Goal: Information Seeking & Learning: Learn about a topic

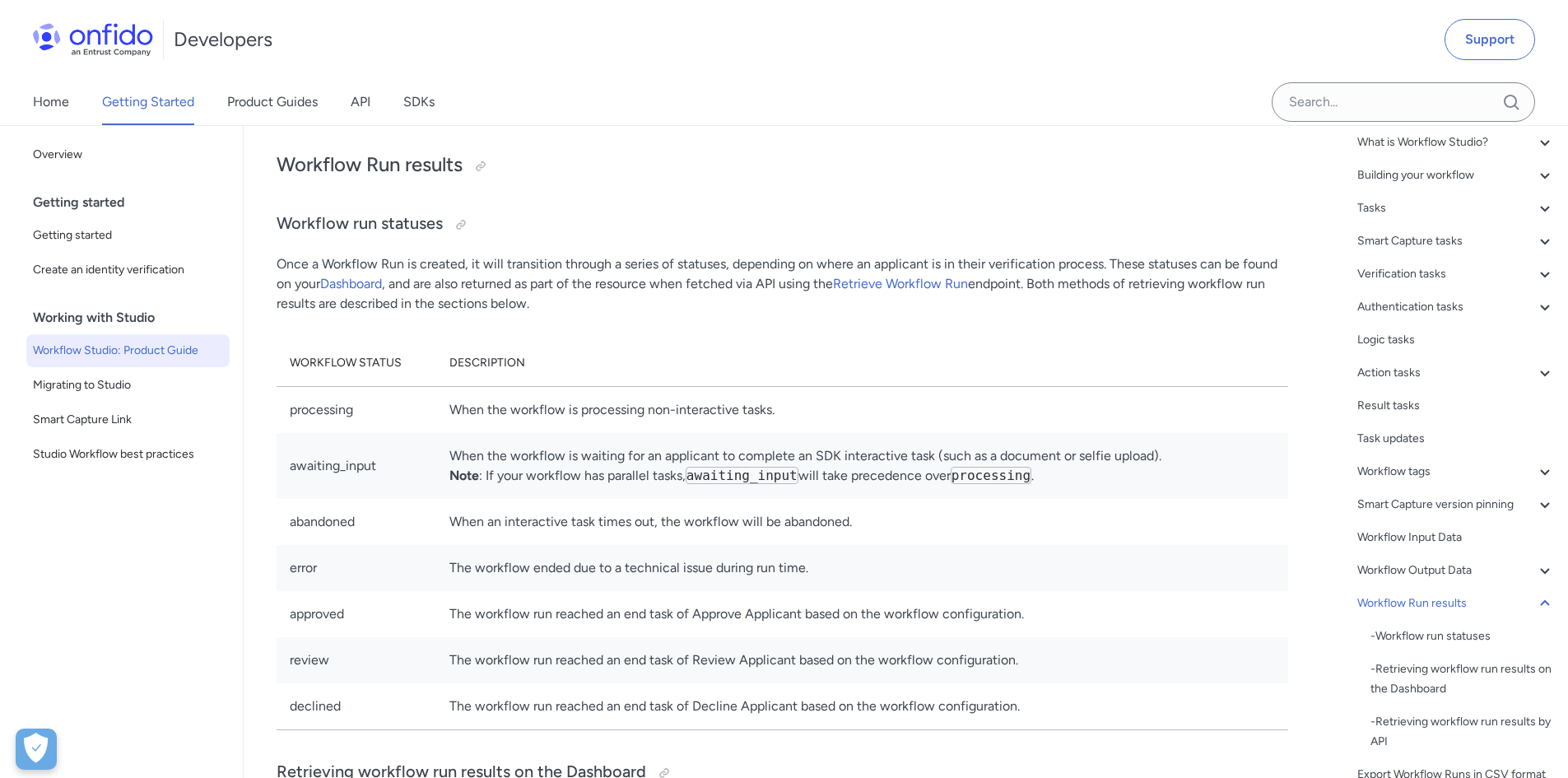
scroll to position [34684, 0]
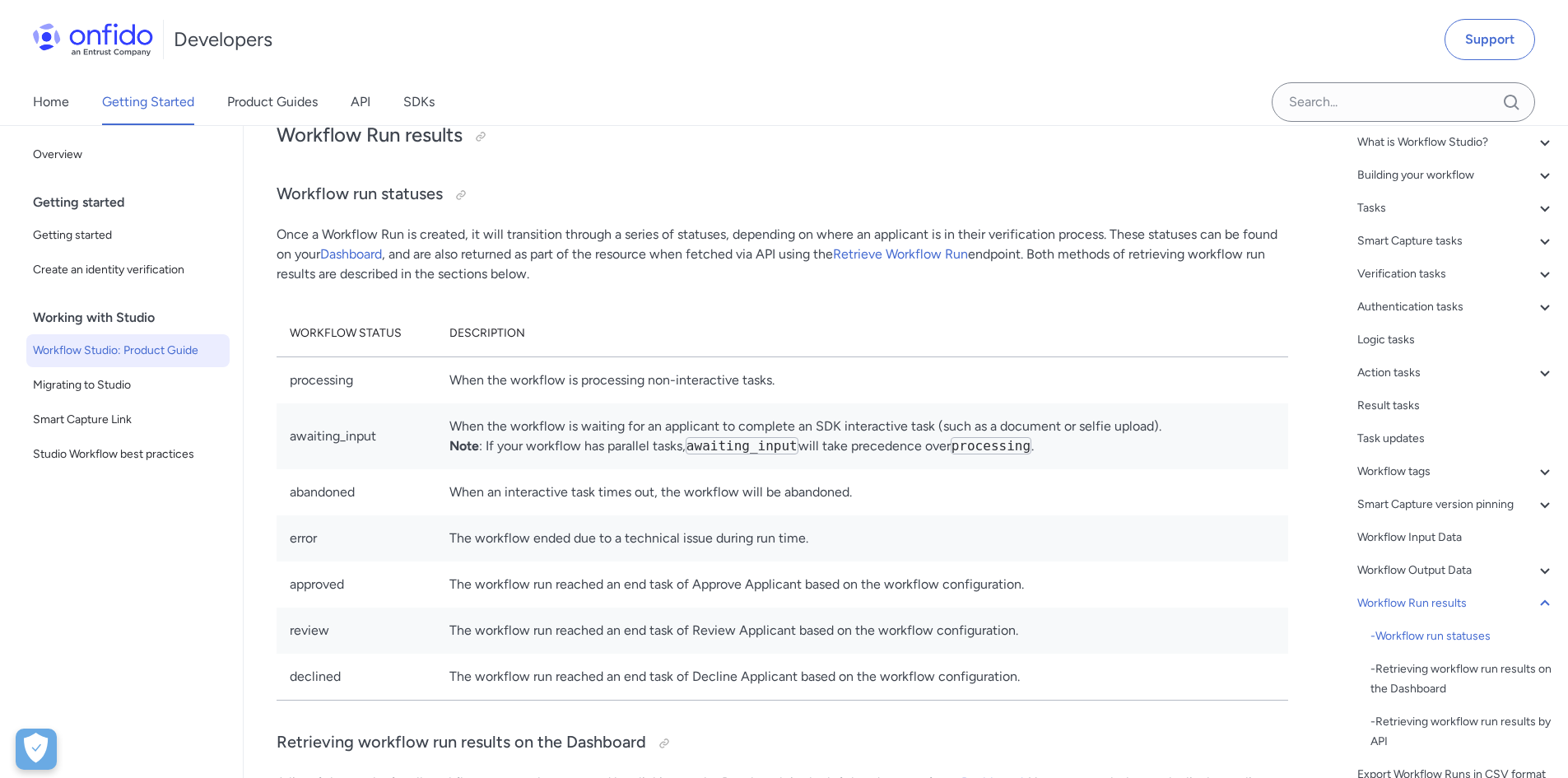
click at [1127, 357] on th "Description" at bounding box center [862, 333] width 852 height 47
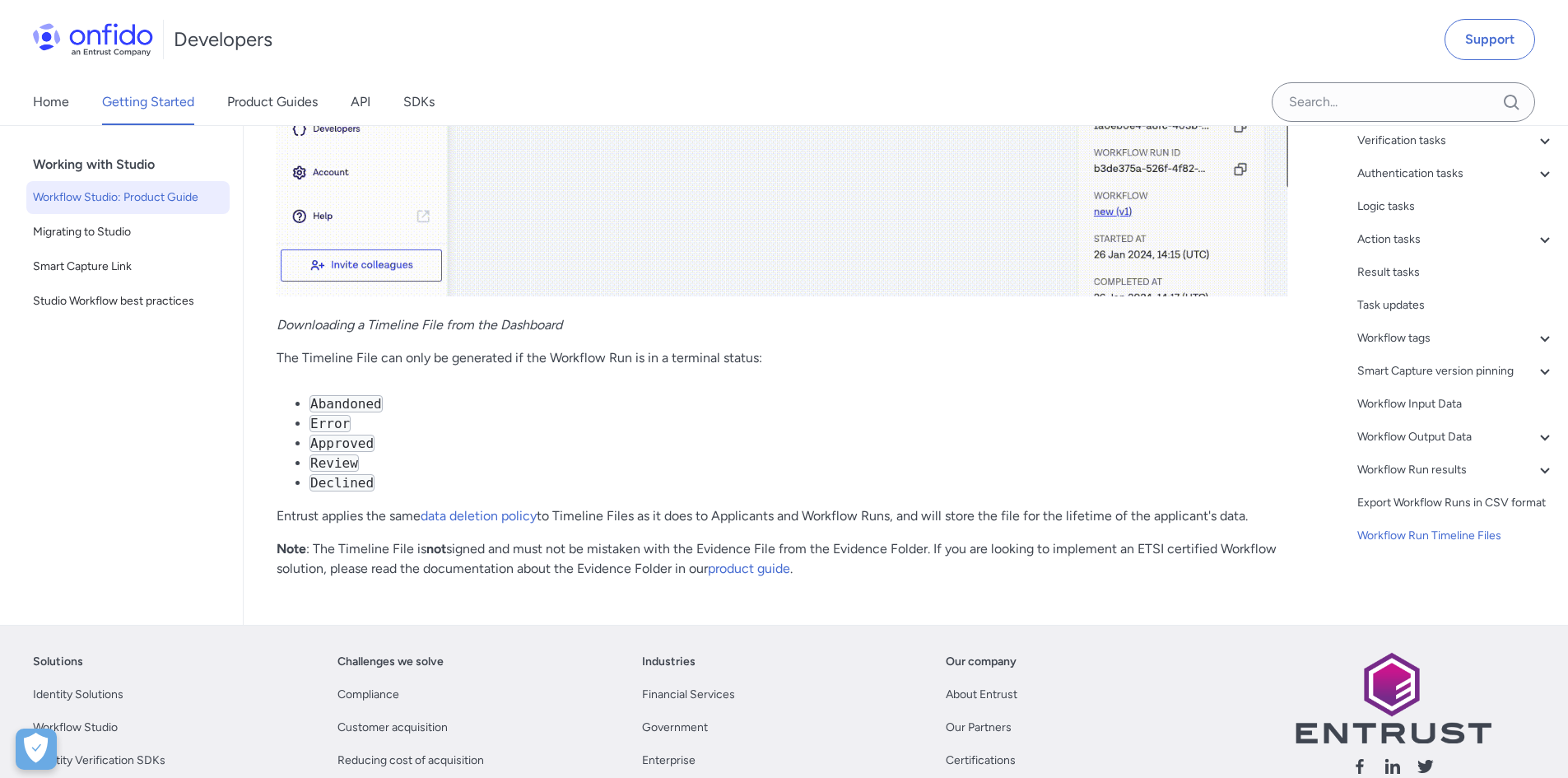
scroll to position [38388, 0]
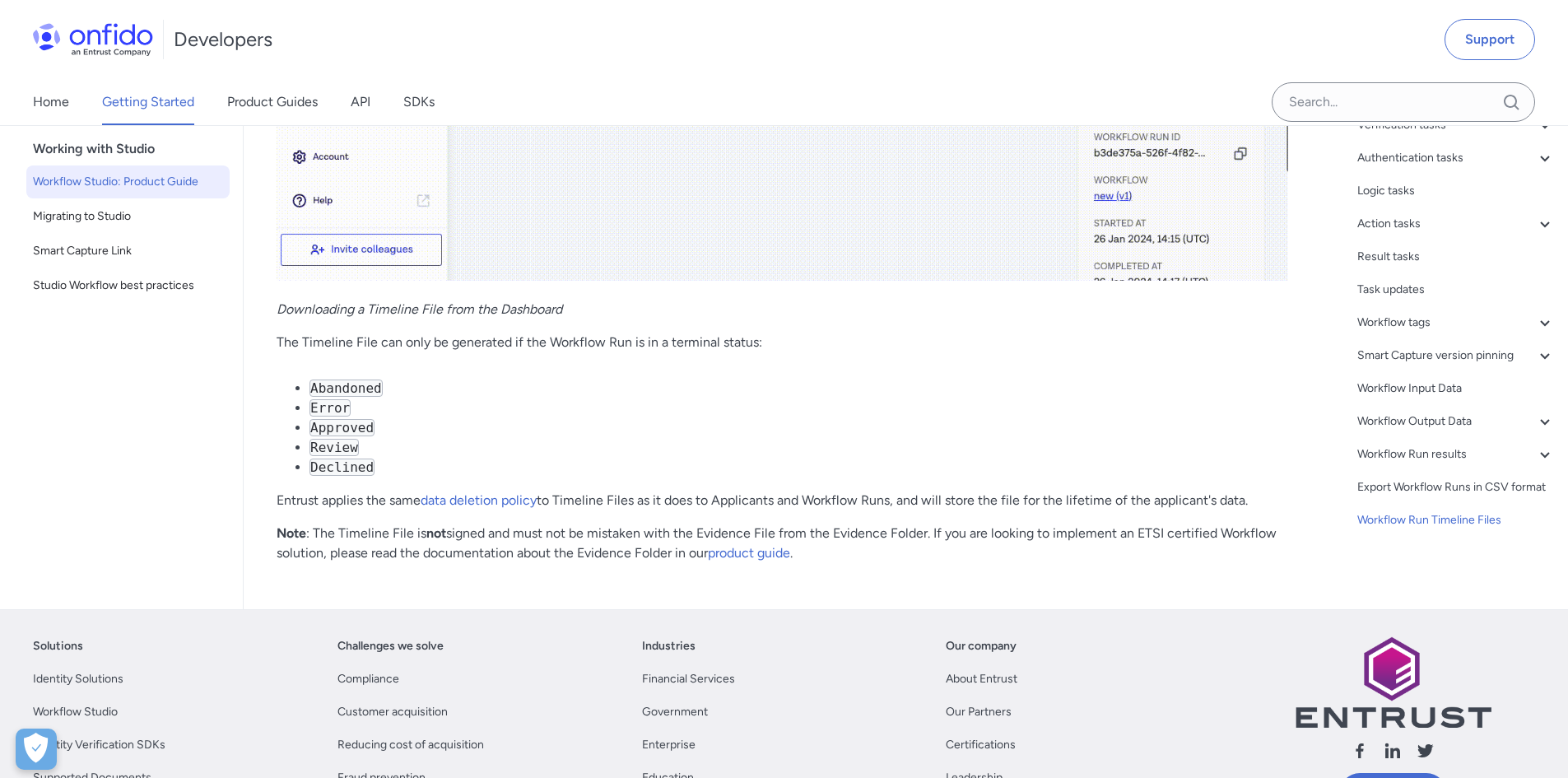
click at [120, 166] on div "Working with Studio" at bounding box center [134, 148] width 204 height 33
click at [129, 295] on span "Studio Workflow best practices" at bounding box center [128, 286] width 190 height 19
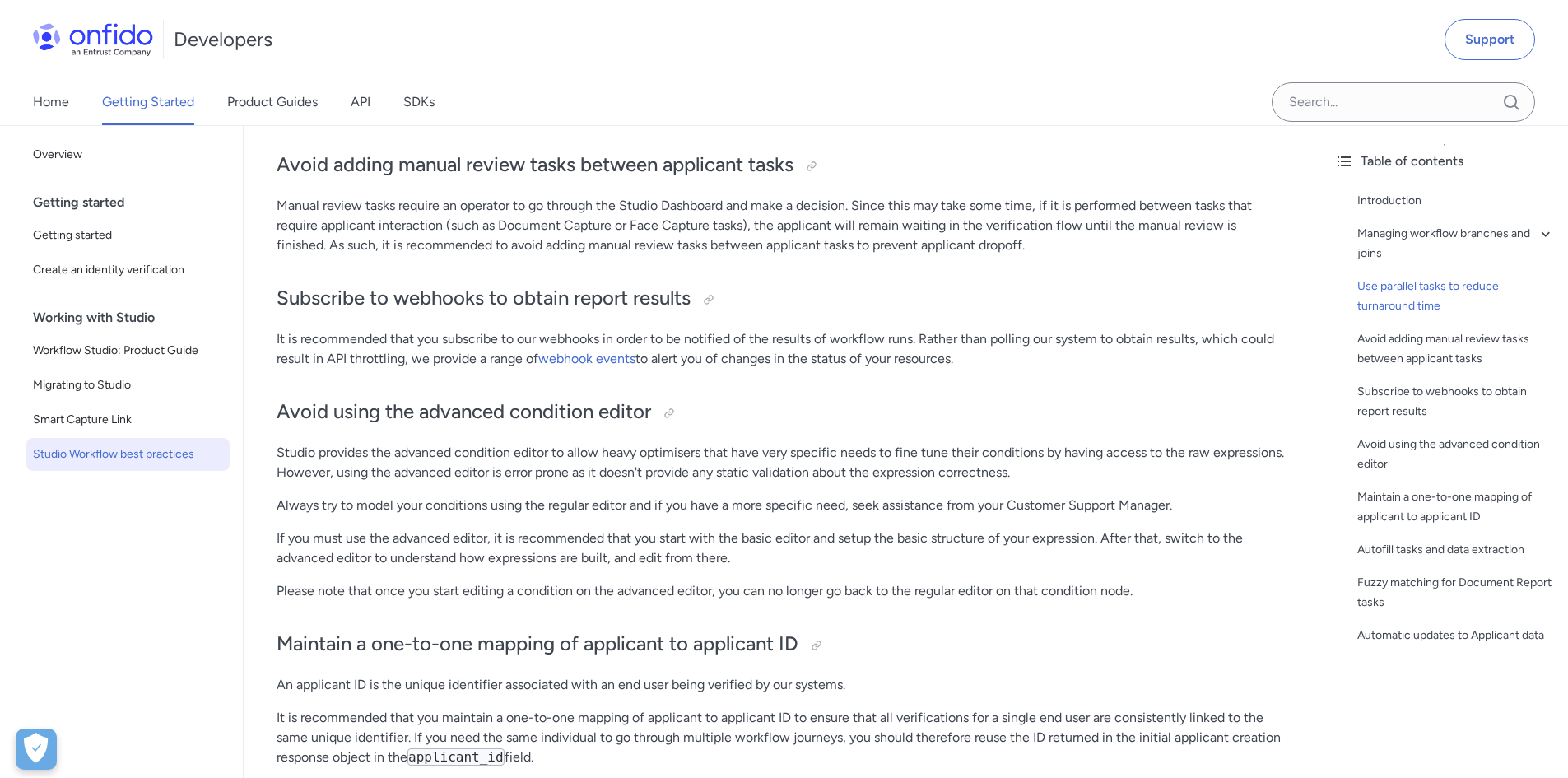
scroll to position [2717, 0]
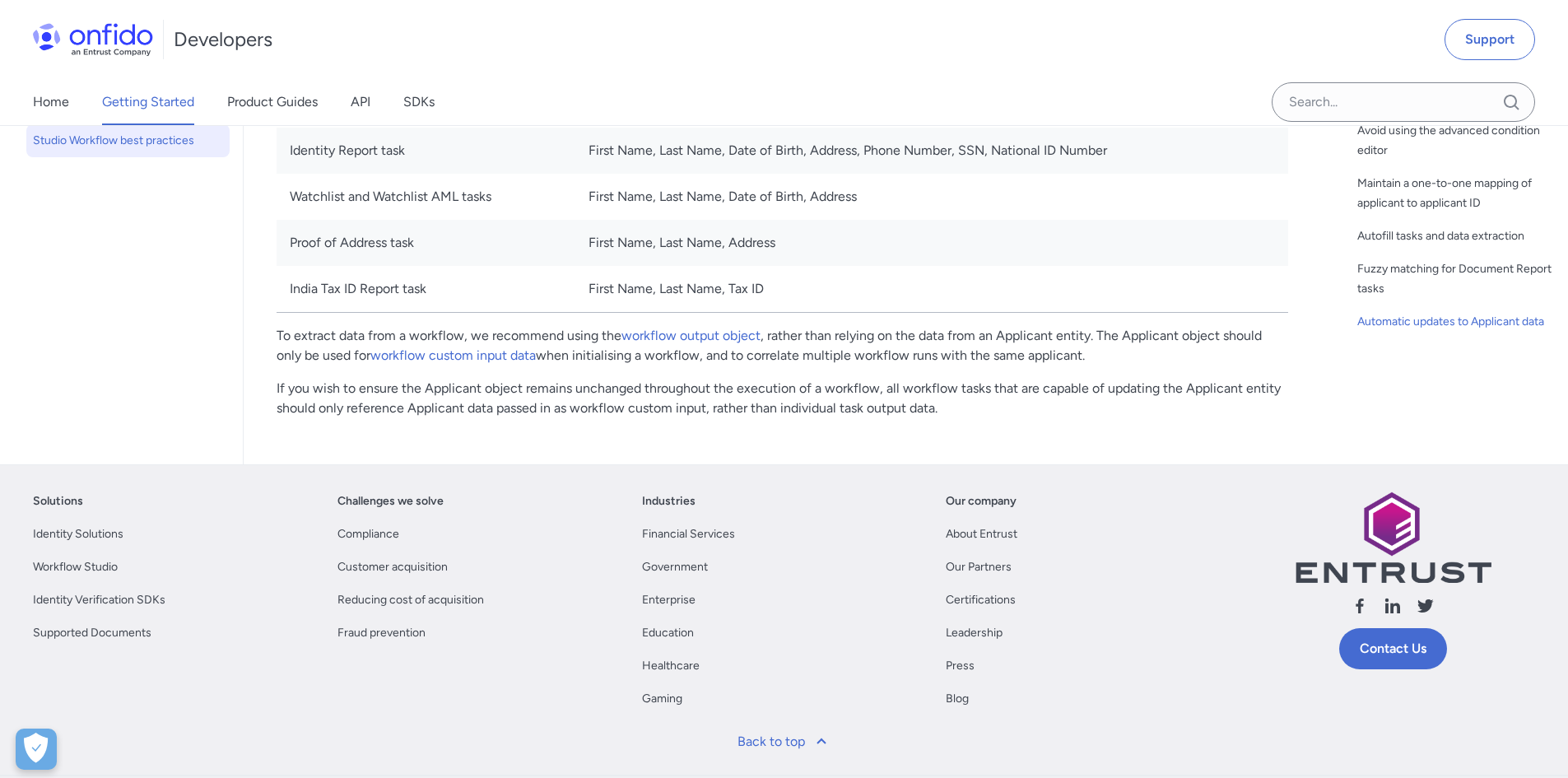
scroll to position [4281, 0]
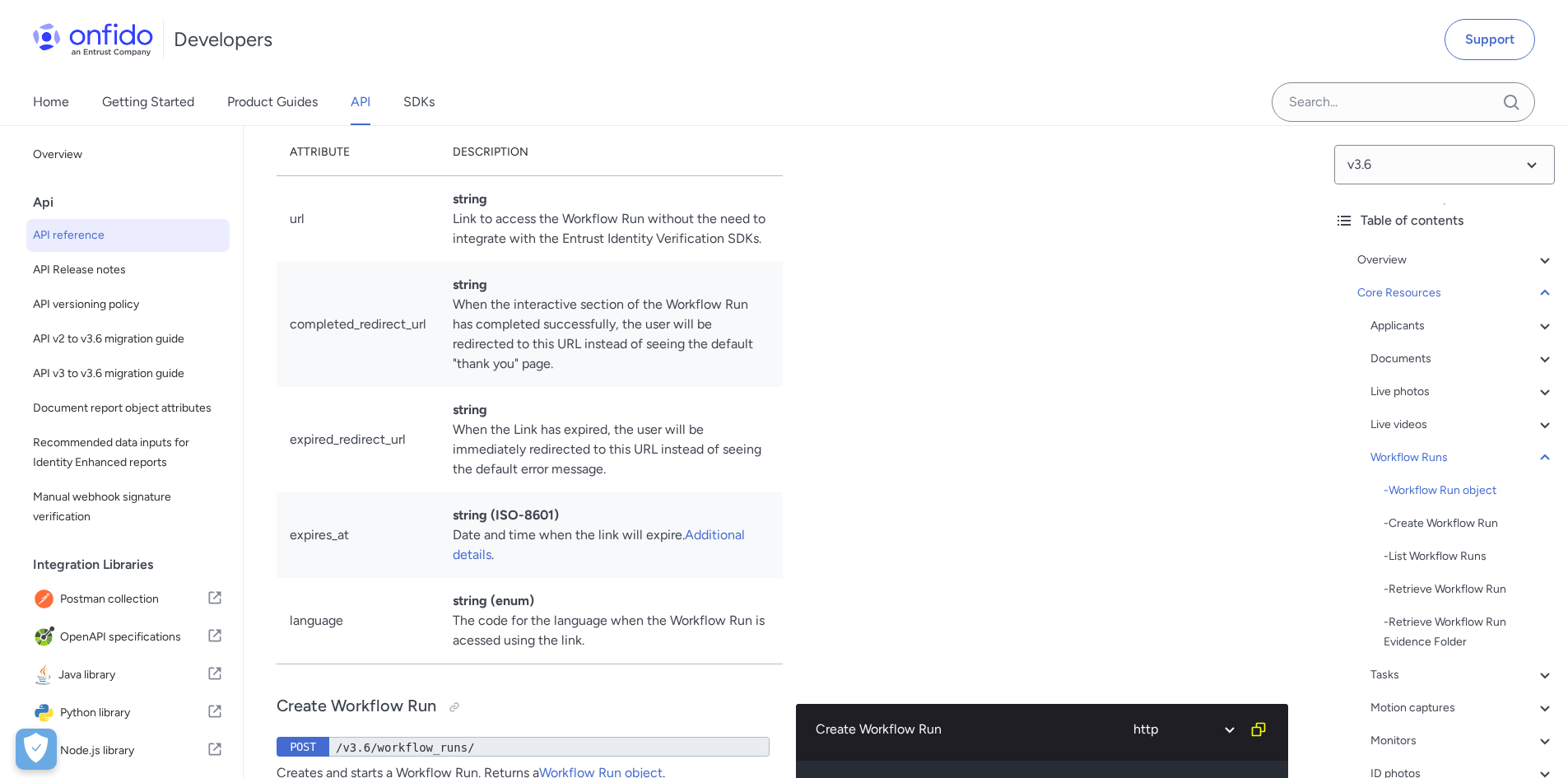
scroll to position [37926, 0]
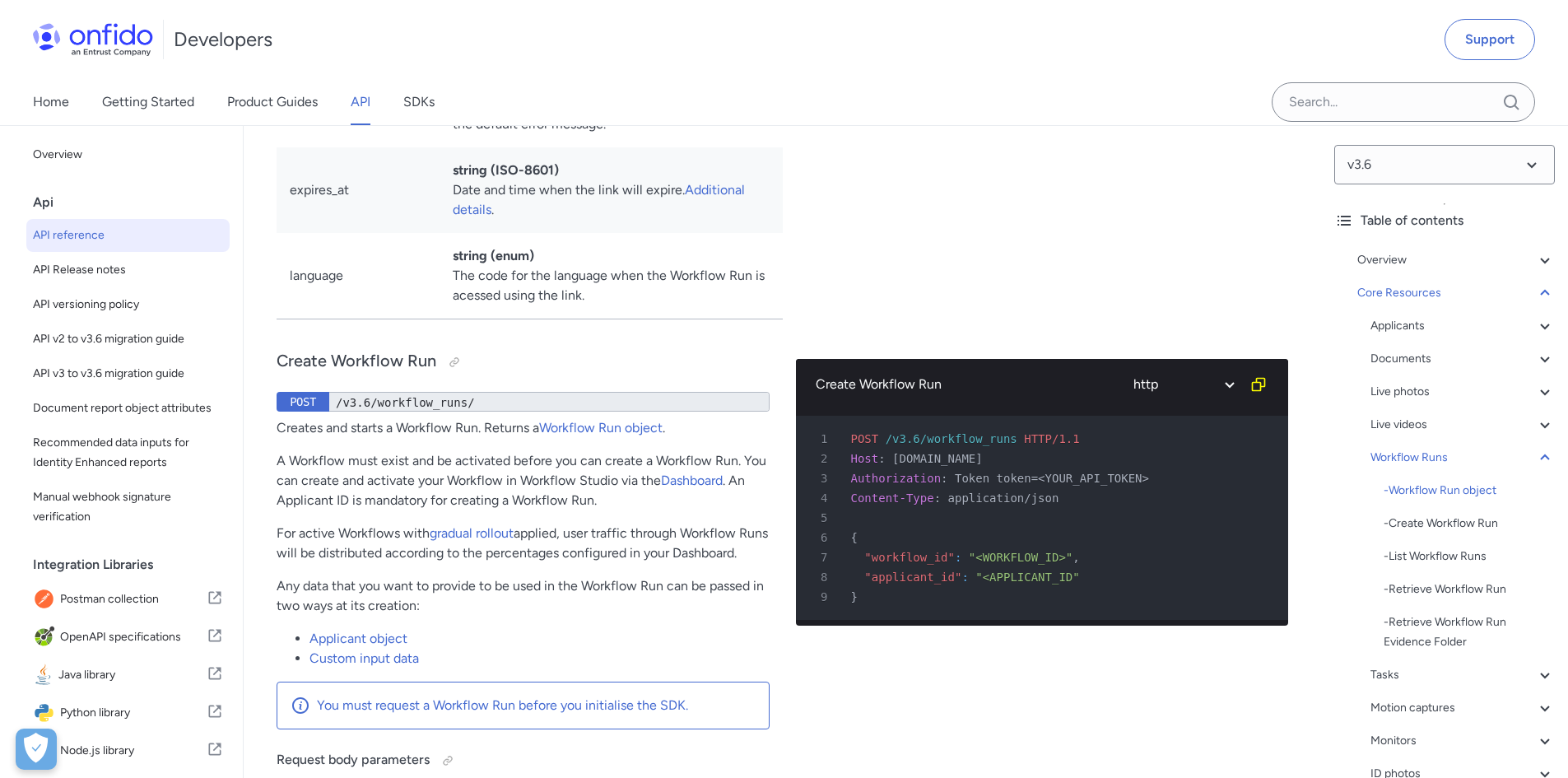
scroll to position [38091, 0]
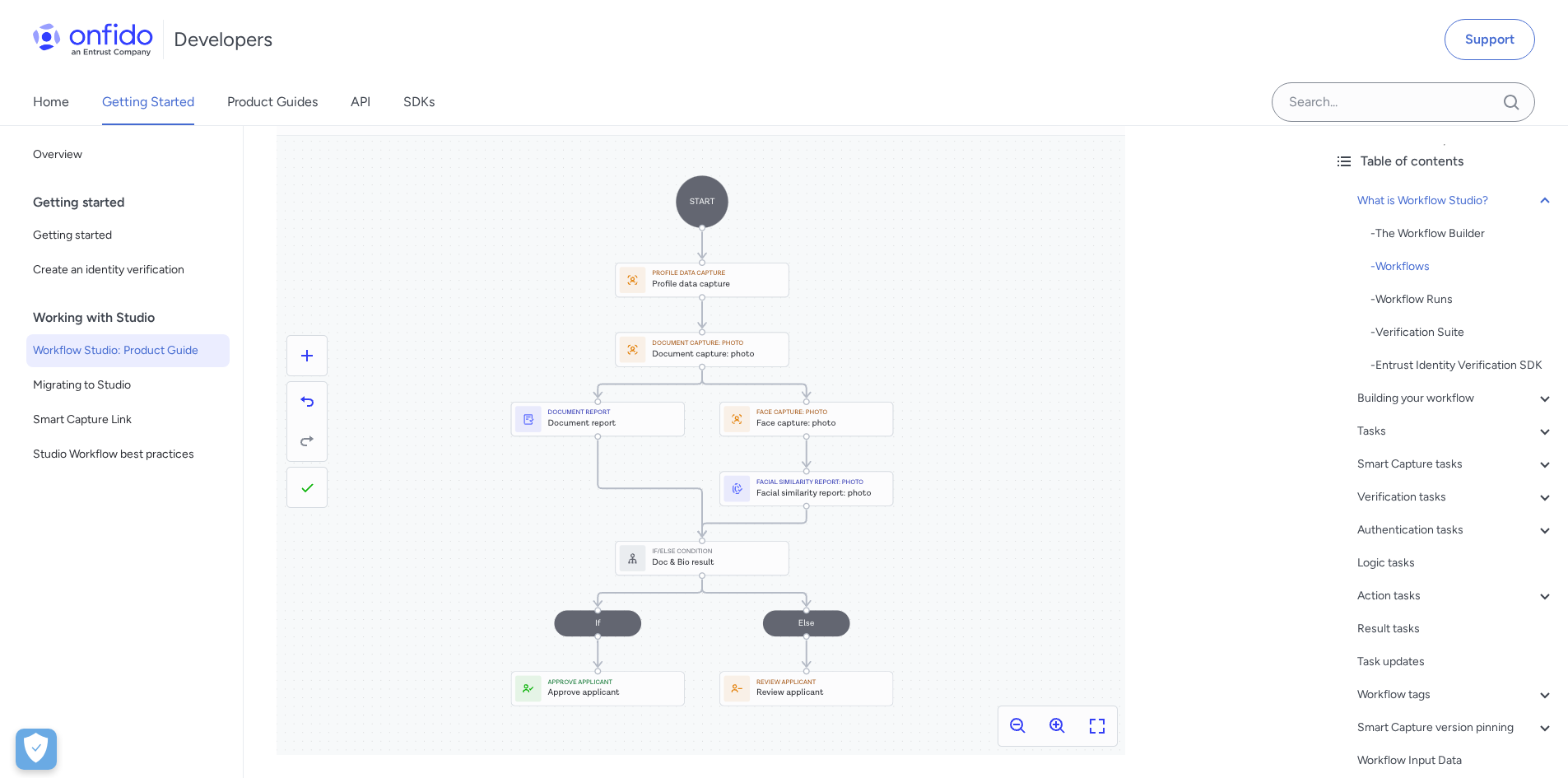
scroll to position [823, 0]
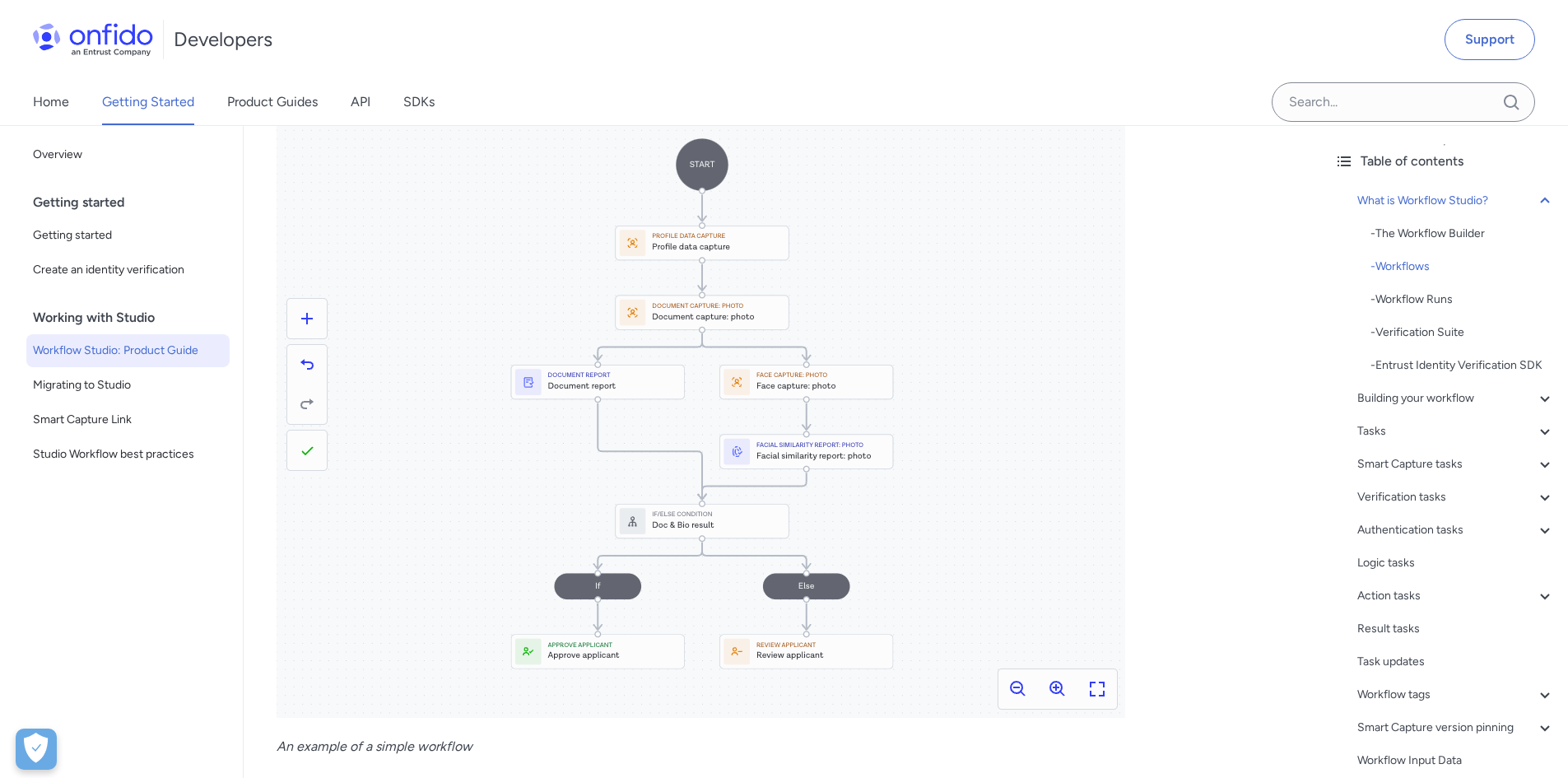
click at [781, 379] on img at bounding box center [701, 382] width 848 height 671
click at [623, 374] on img at bounding box center [701, 382] width 848 height 671
click at [591, 585] on img at bounding box center [701, 382] width 848 height 671
click at [594, 574] on img at bounding box center [701, 382] width 848 height 671
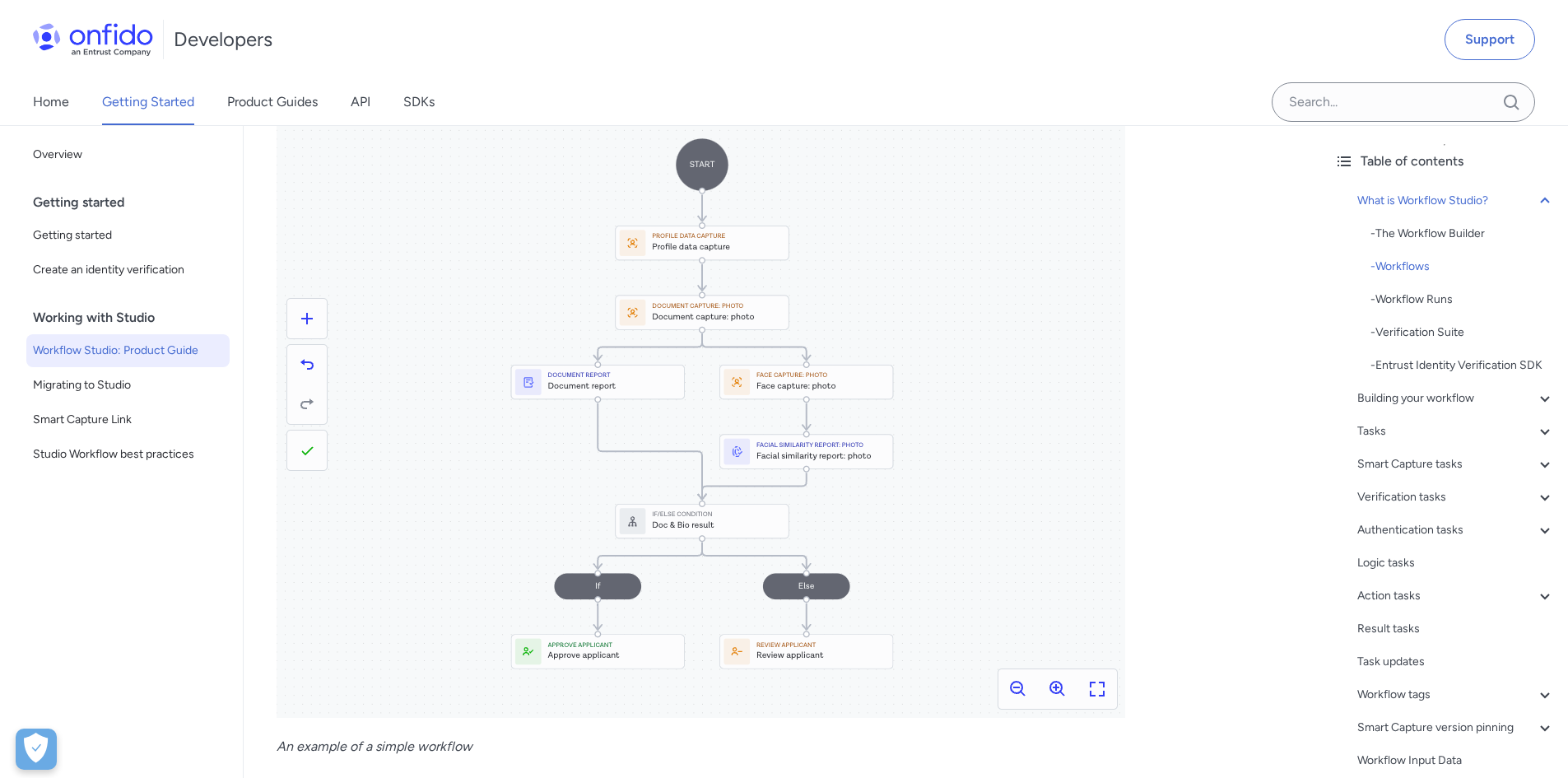
click at [789, 562] on img at bounding box center [701, 382] width 848 height 671
click at [806, 580] on img at bounding box center [701, 382] width 848 height 671
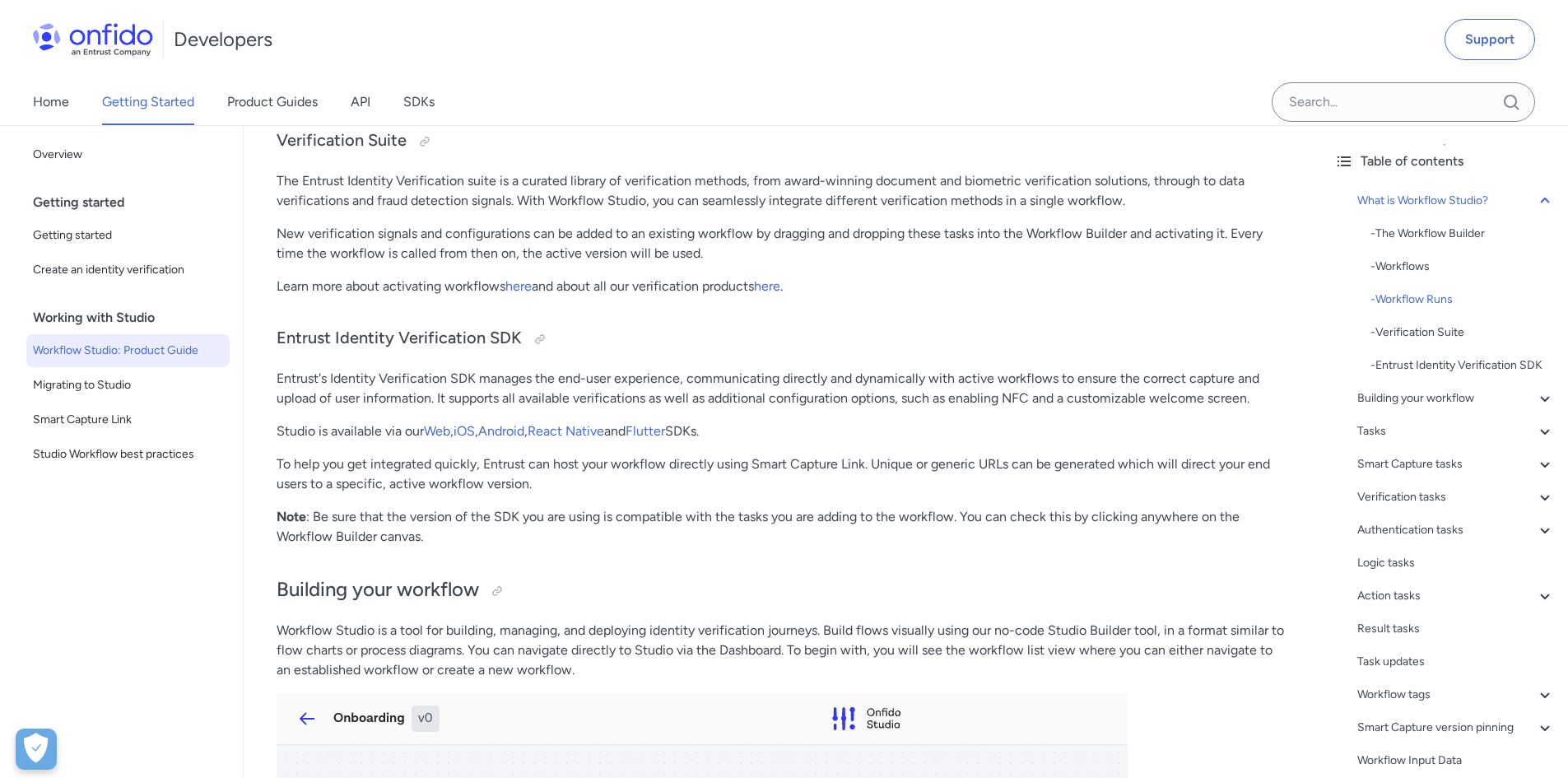
scroll to position [1647, 0]
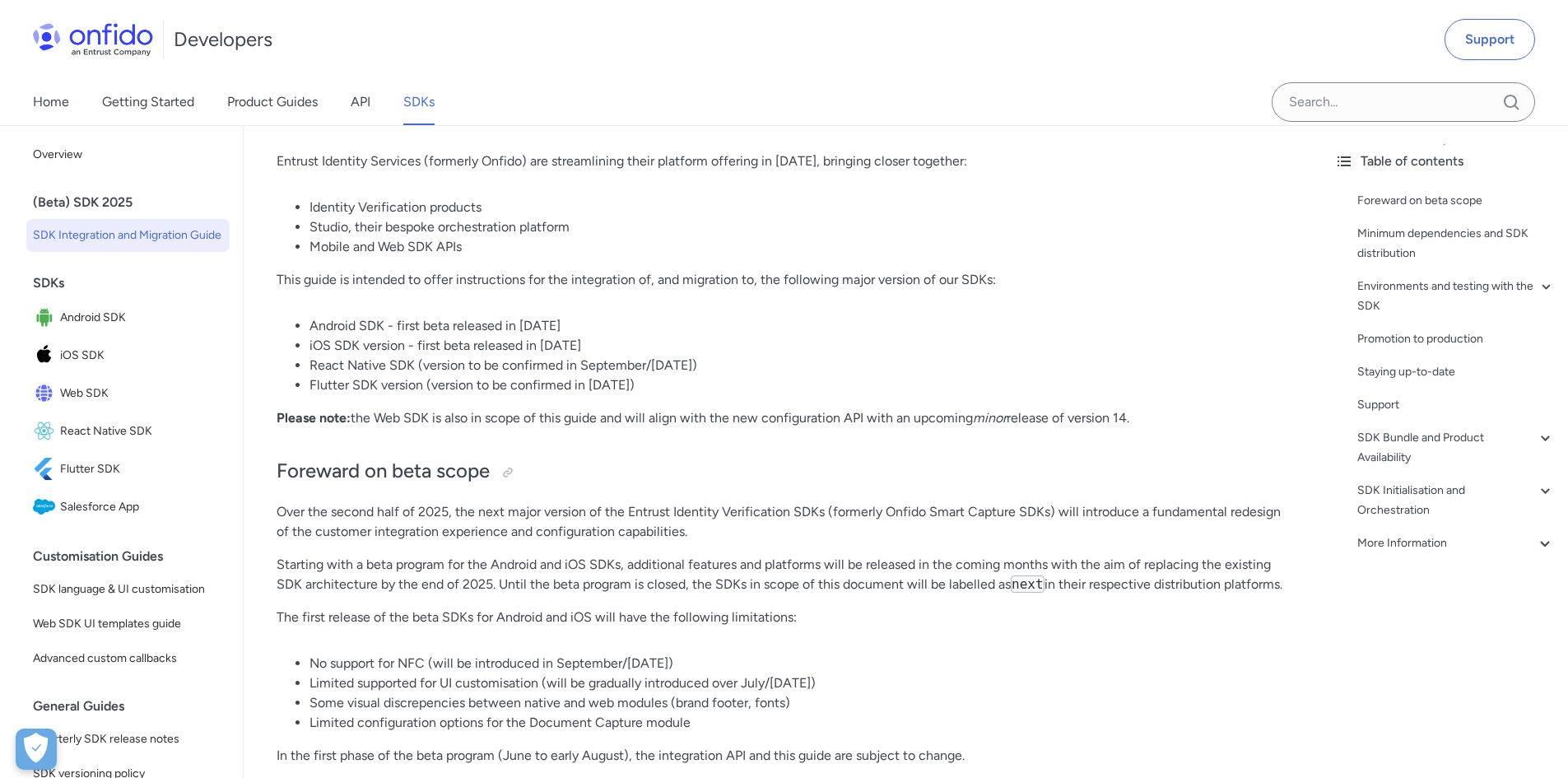
scroll to position [165, 0]
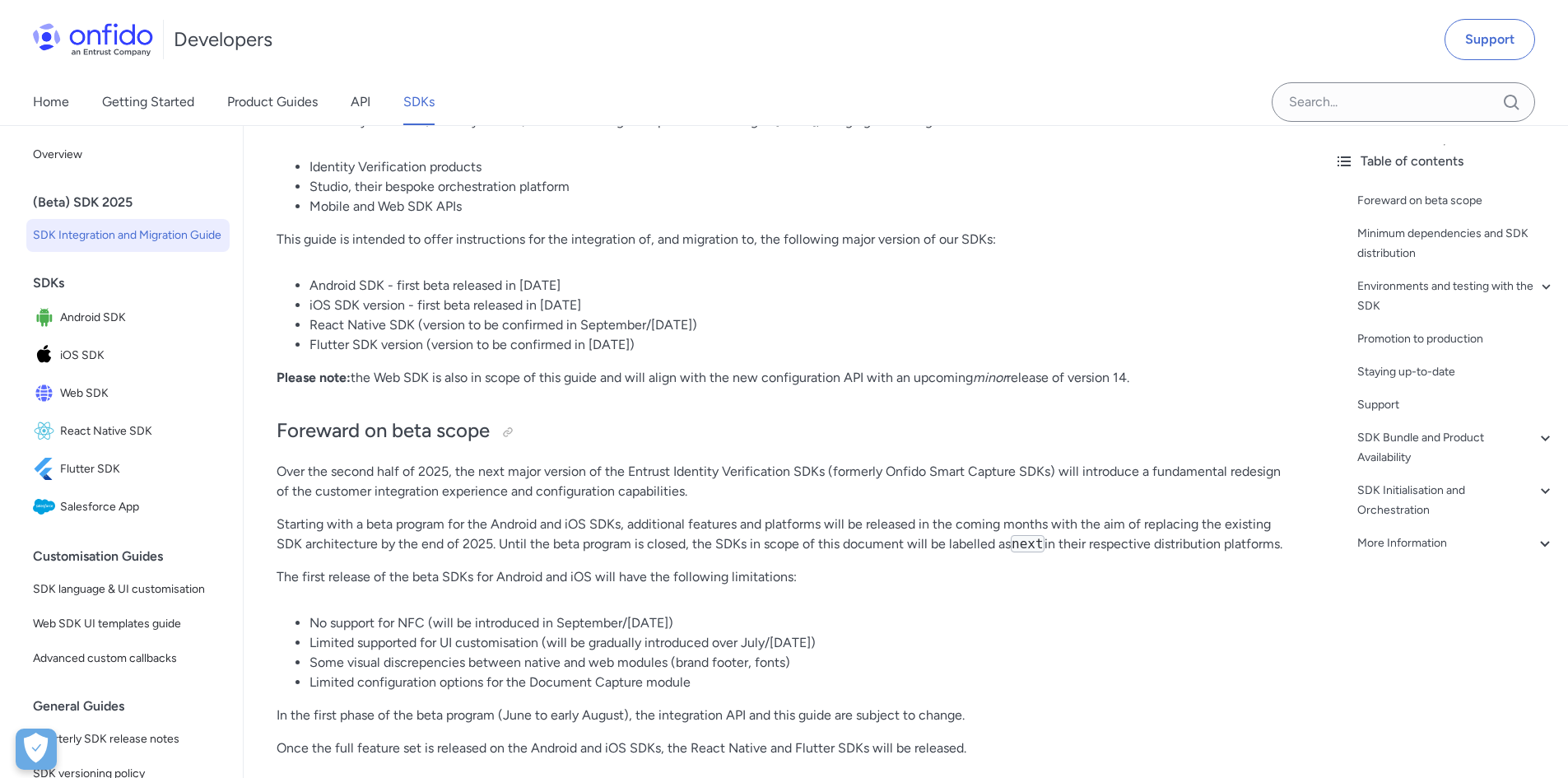
click at [1213, 352] on li "Flutter SDK version (version to be confirmed in [DATE])" at bounding box center [799, 345] width 979 height 19
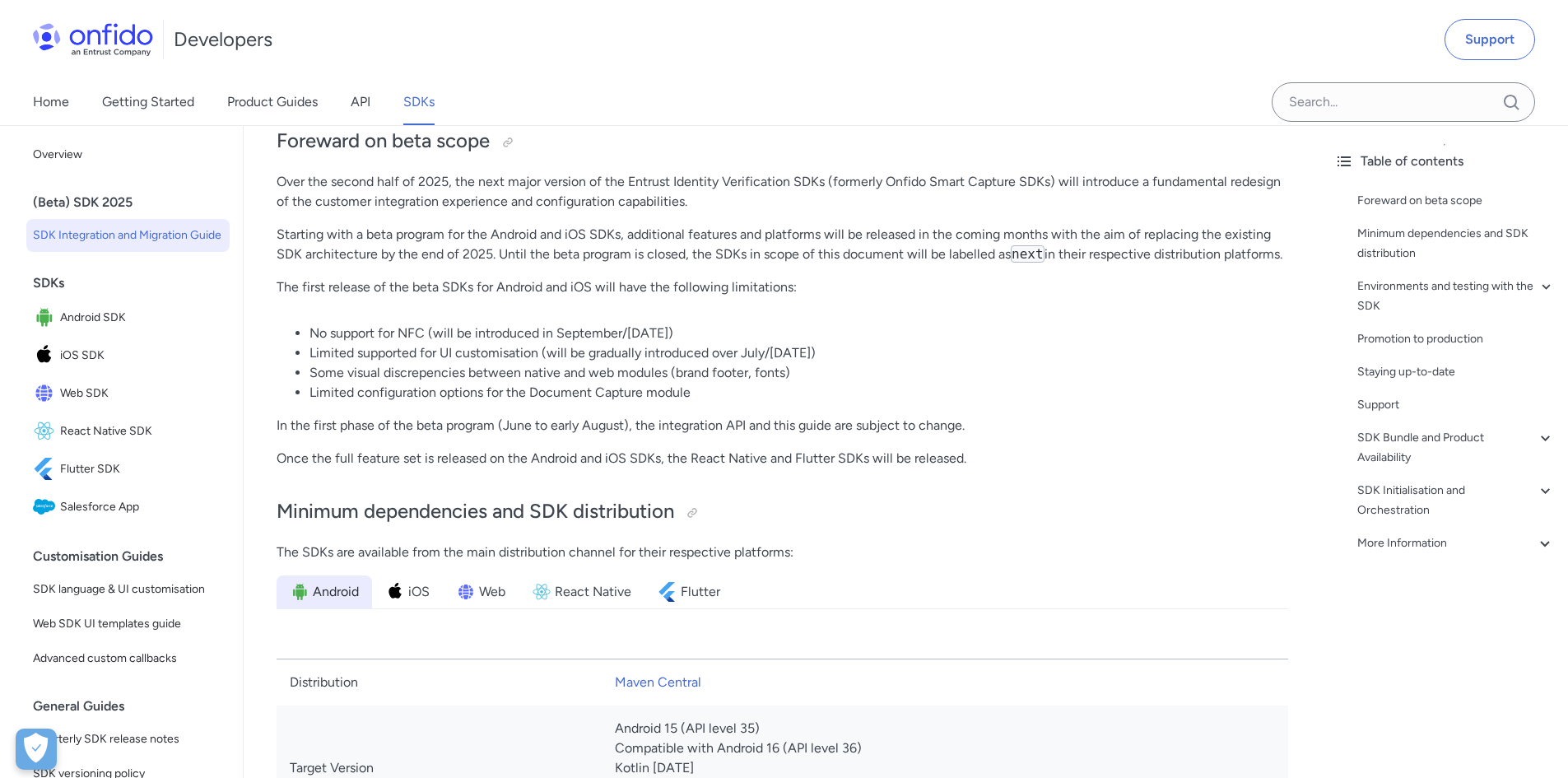
scroll to position [494, 0]
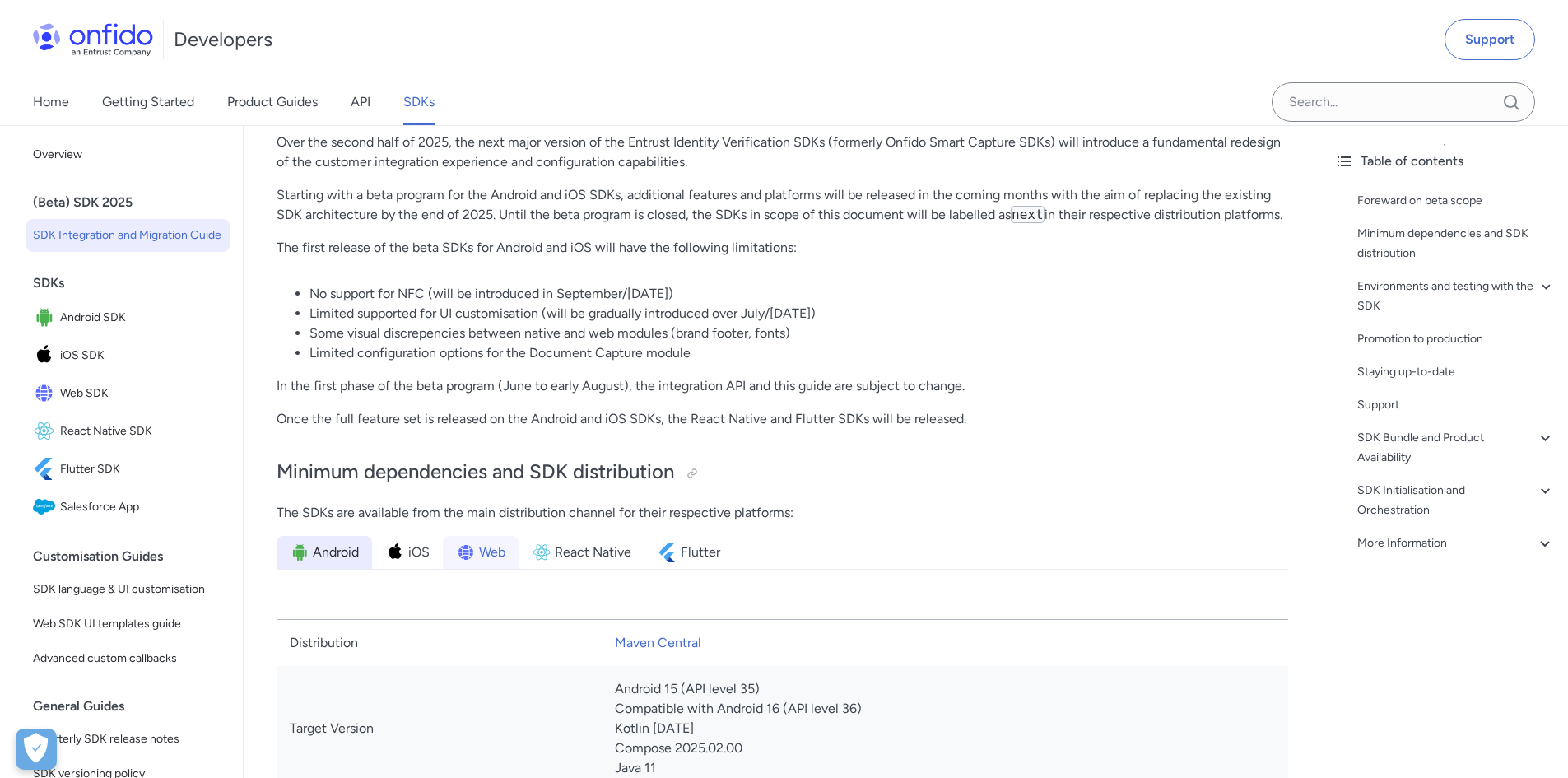
click at [500, 548] on span "Web" at bounding box center [492, 552] width 26 height 19
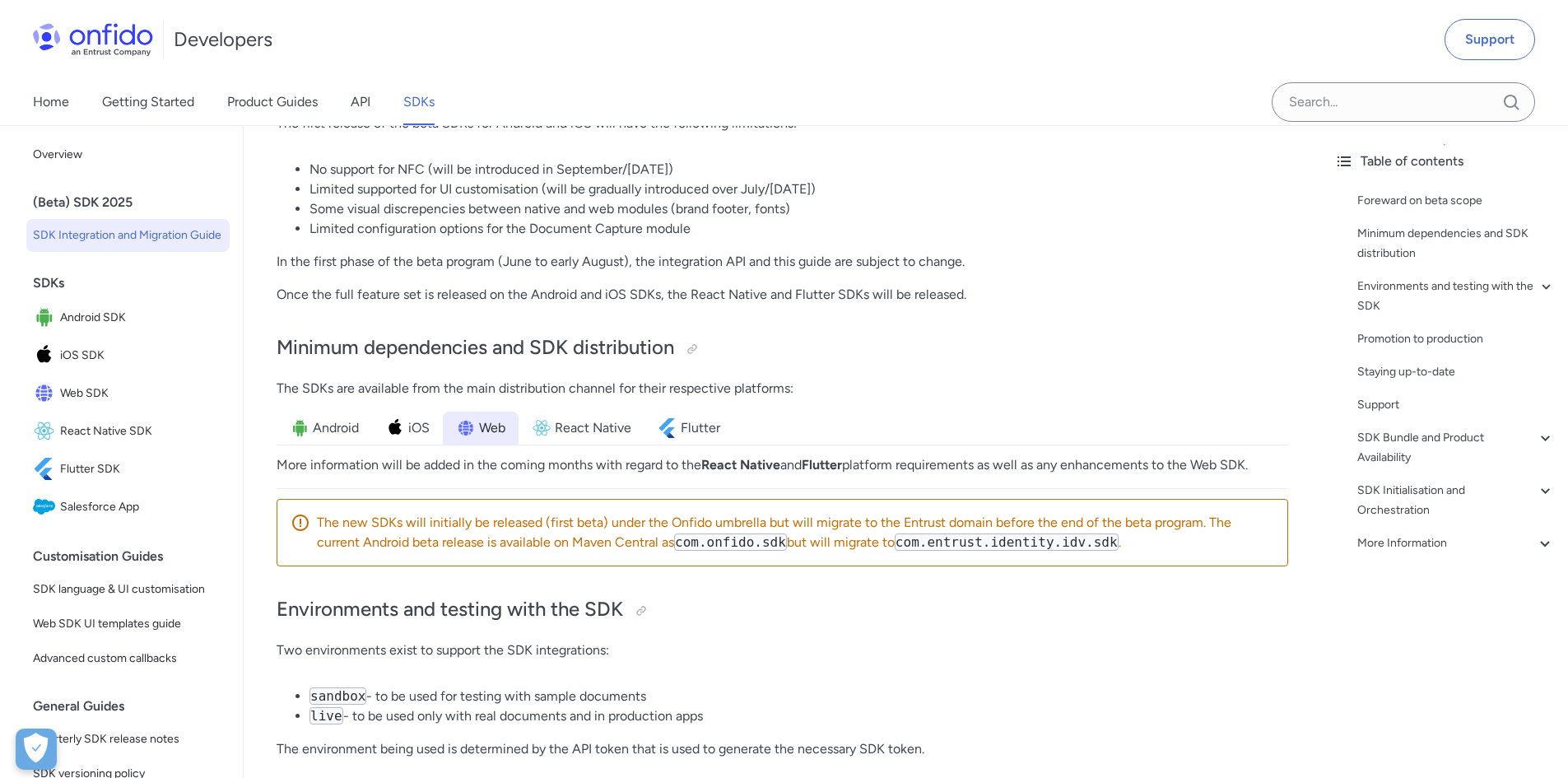
scroll to position [659, 0]
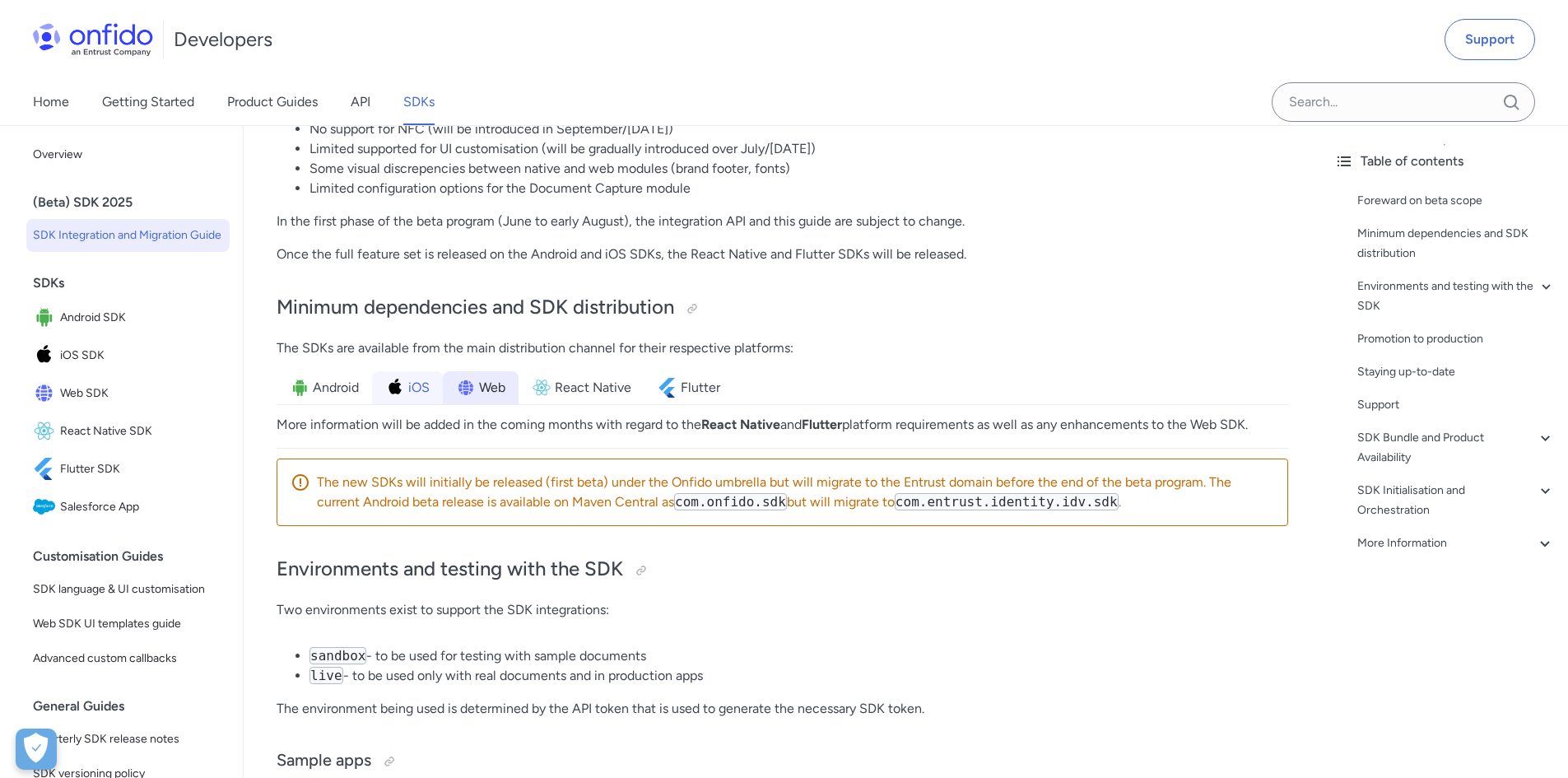
click at [411, 396] on span "iOS" at bounding box center [419, 387] width 21 height 19
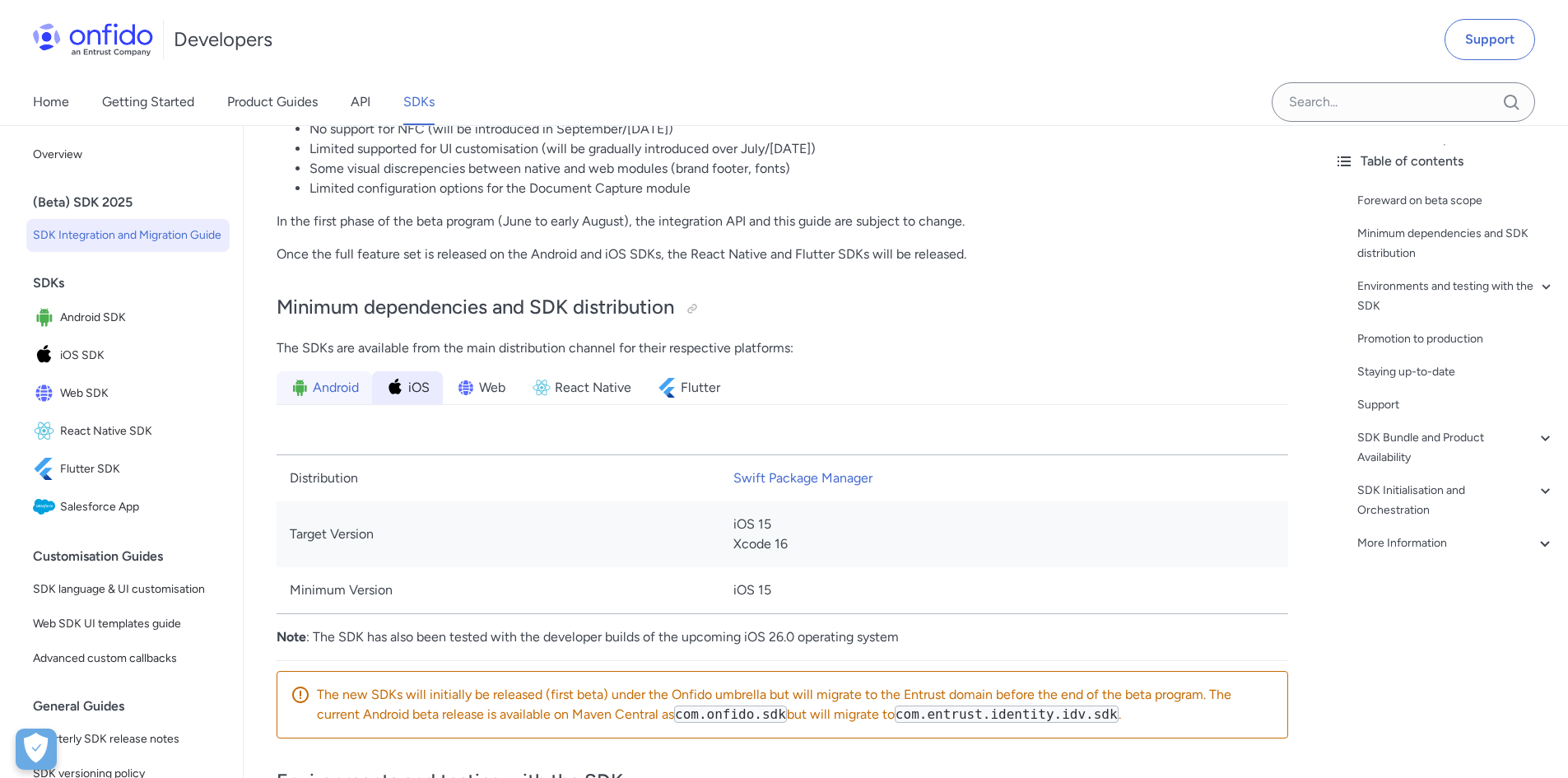
click at [336, 390] on span "Android" at bounding box center [336, 387] width 46 height 19
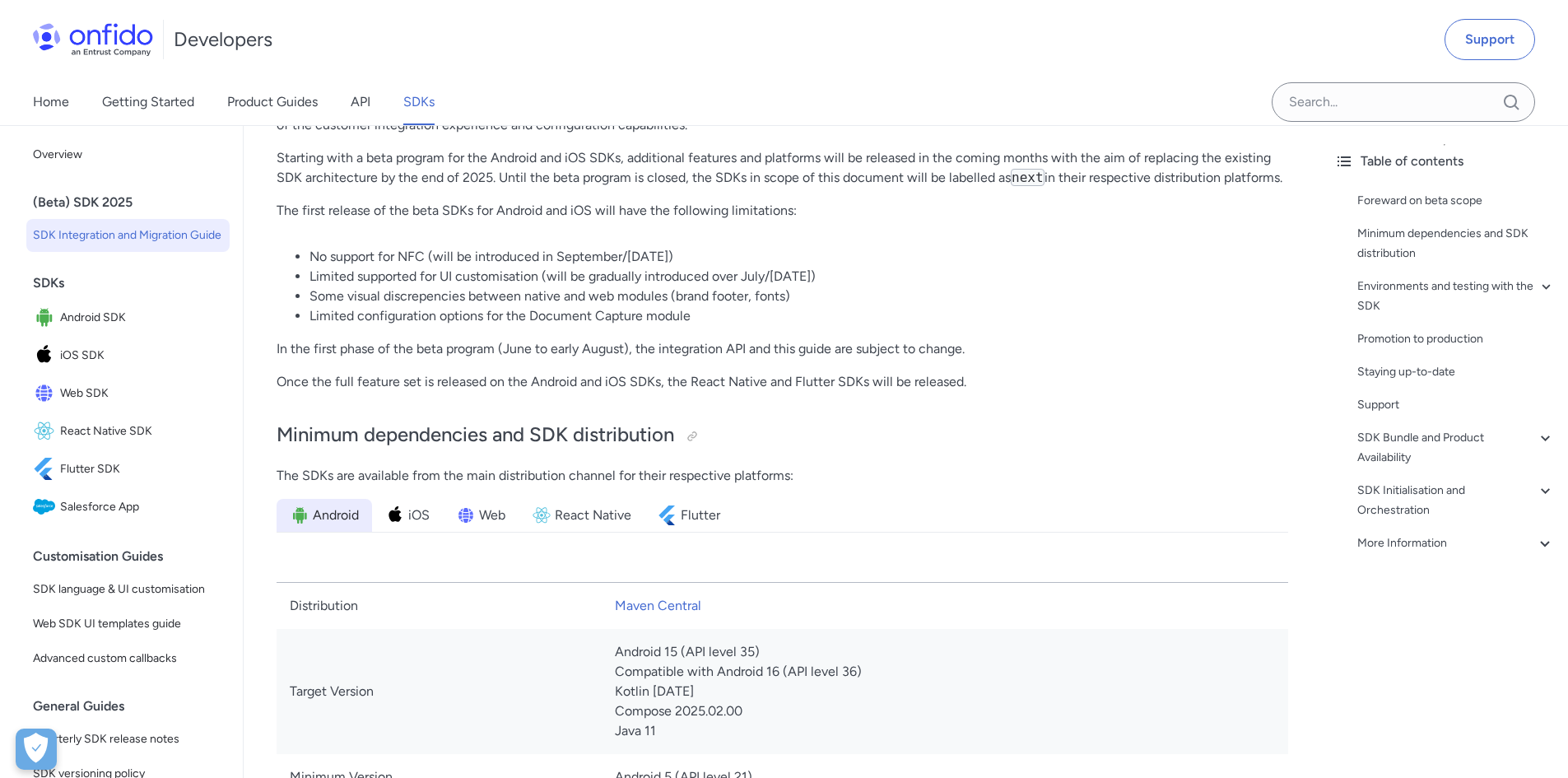
scroll to position [494, 0]
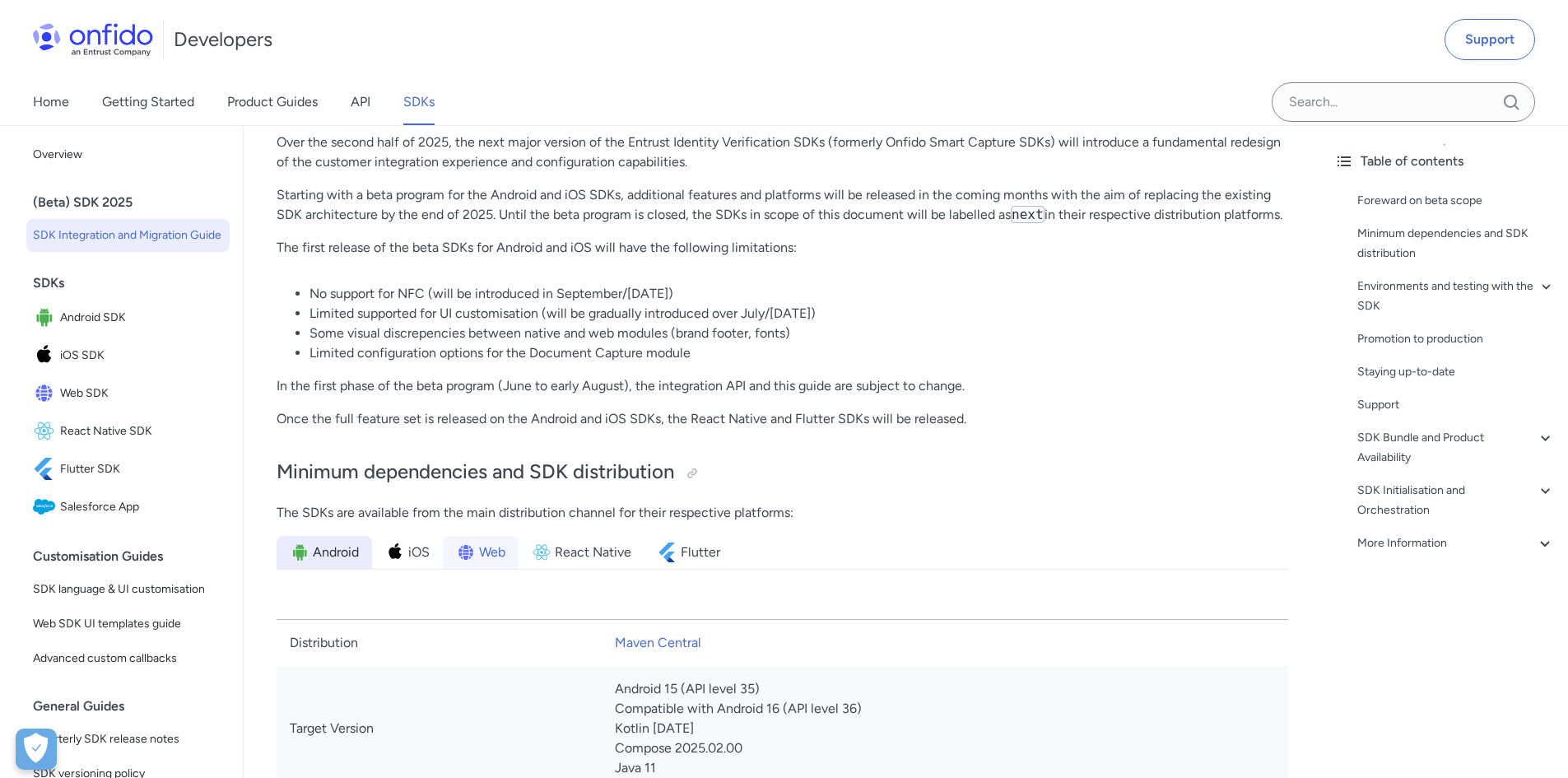
click at [460, 548] on img at bounding box center [466, 552] width 19 height 19
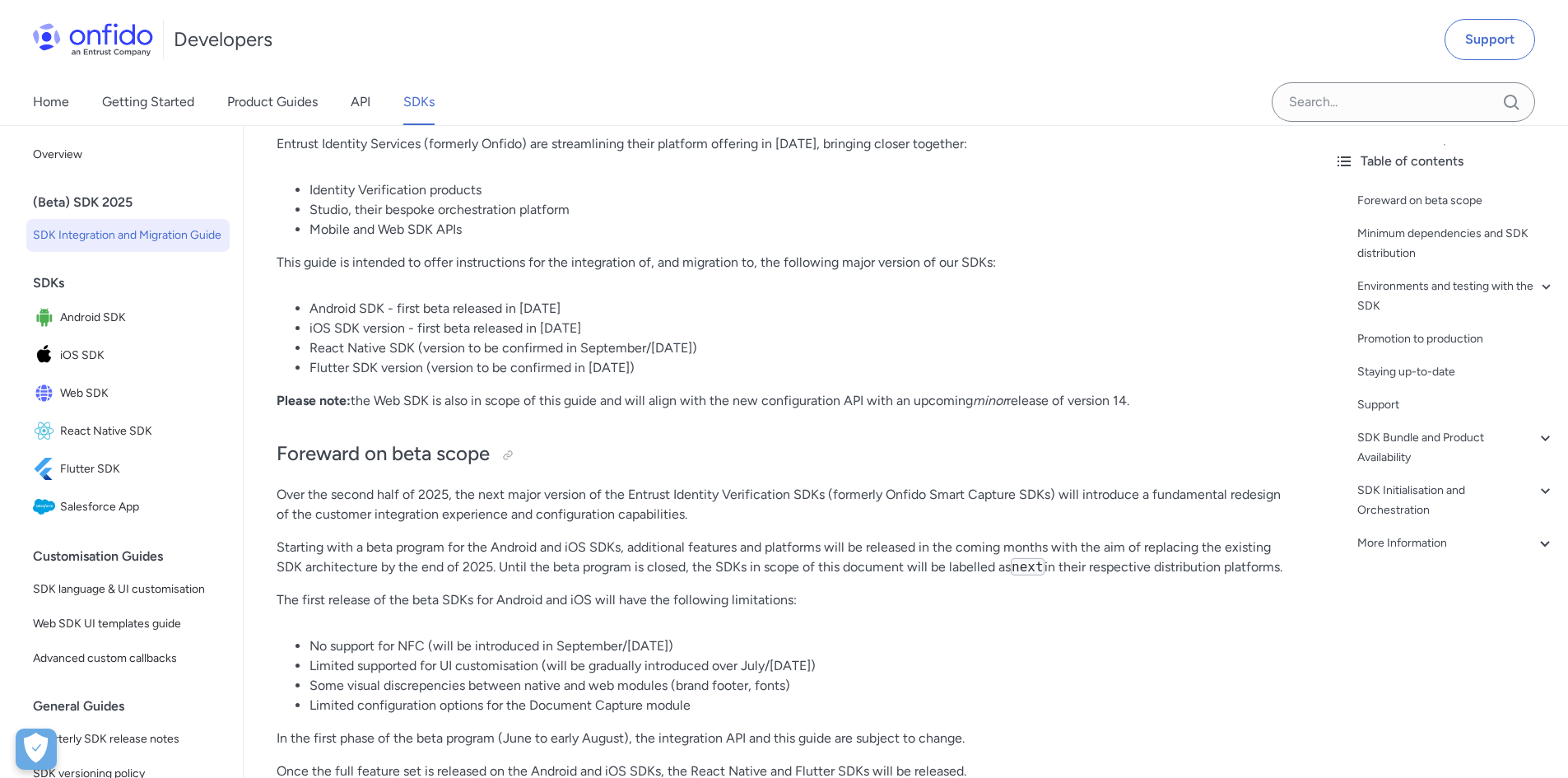
scroll to position [0, 0]
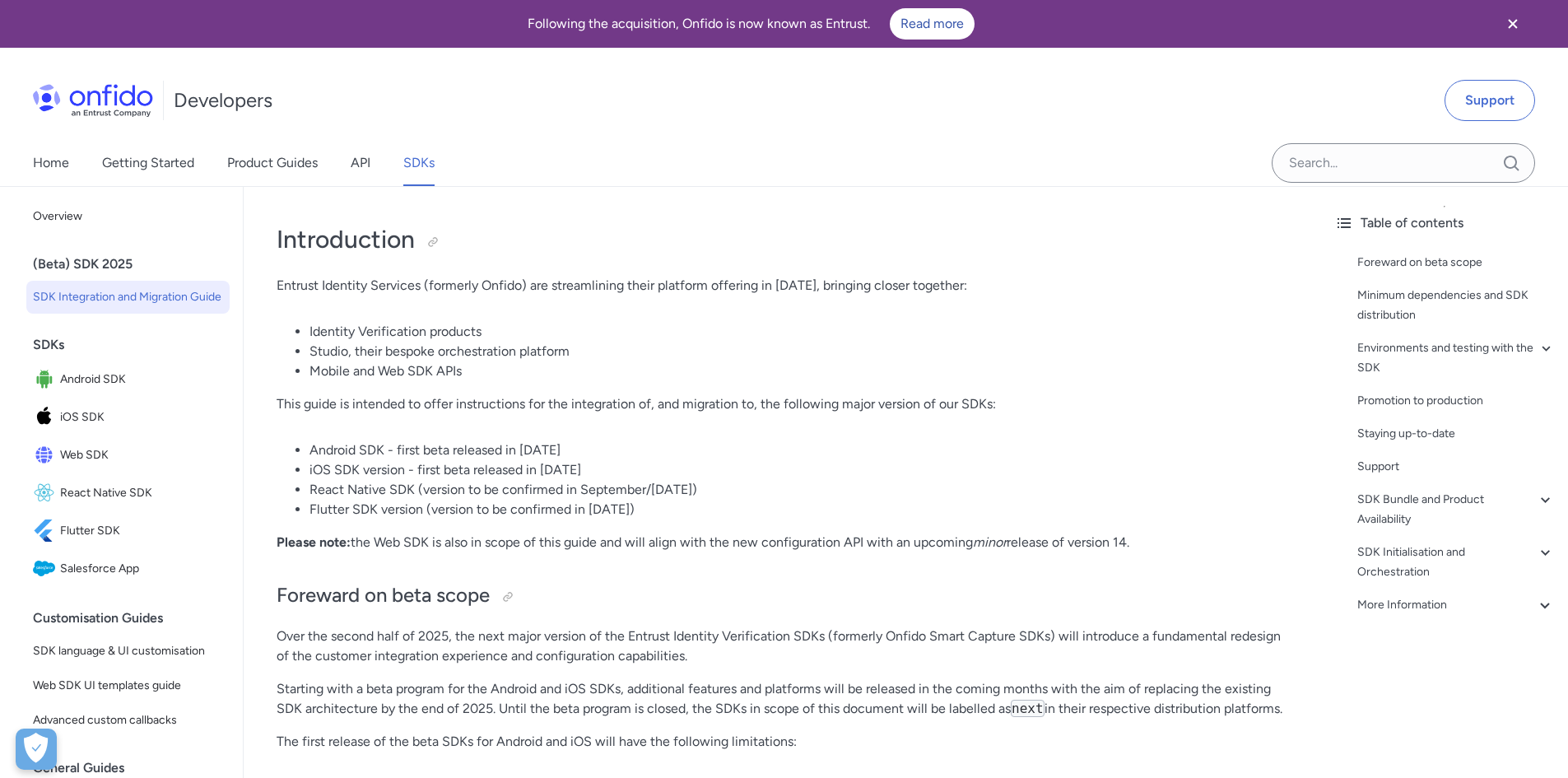
click at [816, 515] on li "Flutter SDK version (version to be confirmed in [DATE])" at bounding box center [799, 510] width 979 height 19
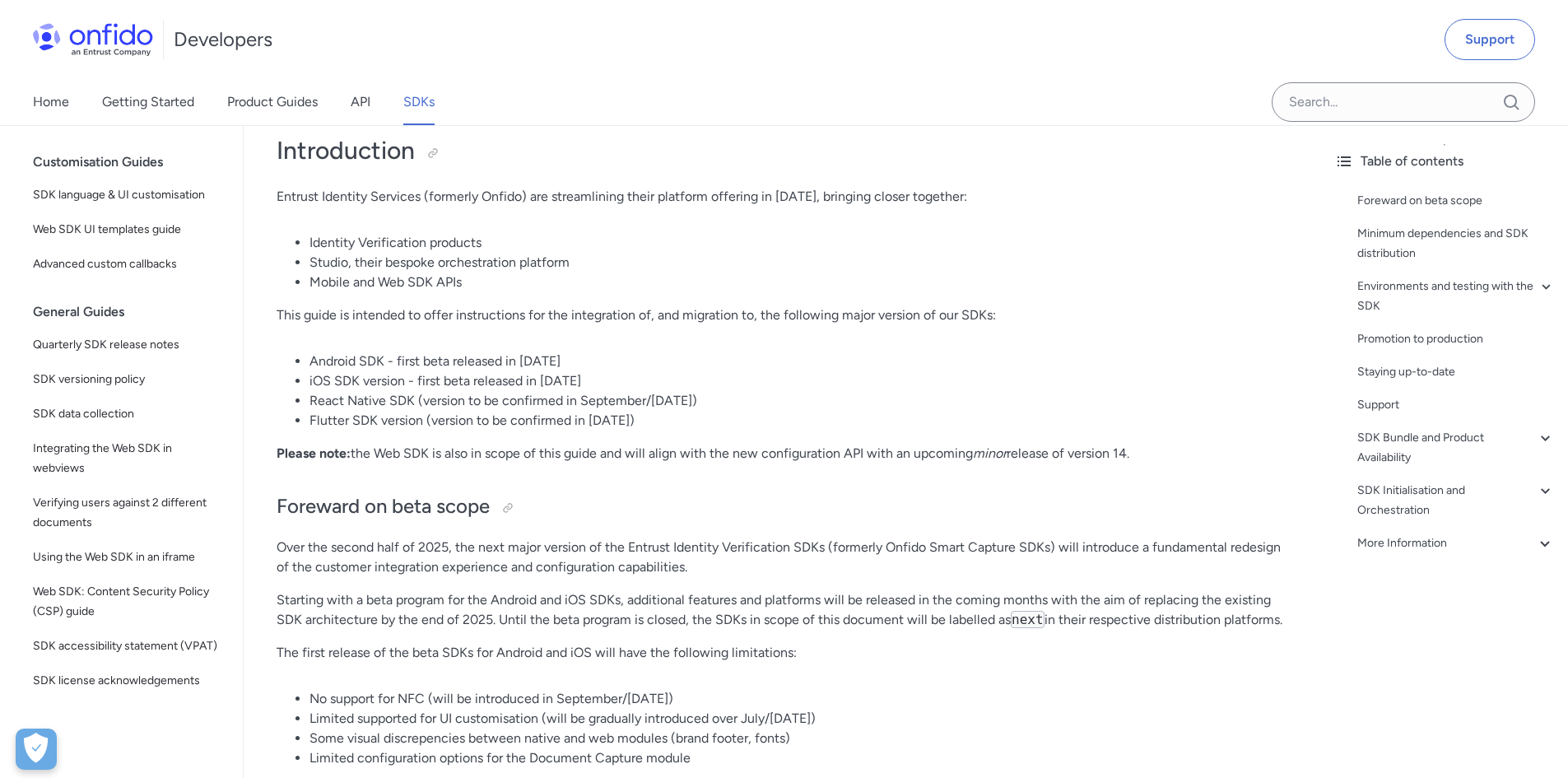
scroll to position [82, 0]
